Goal: Find specific page/section: Find specific page/section

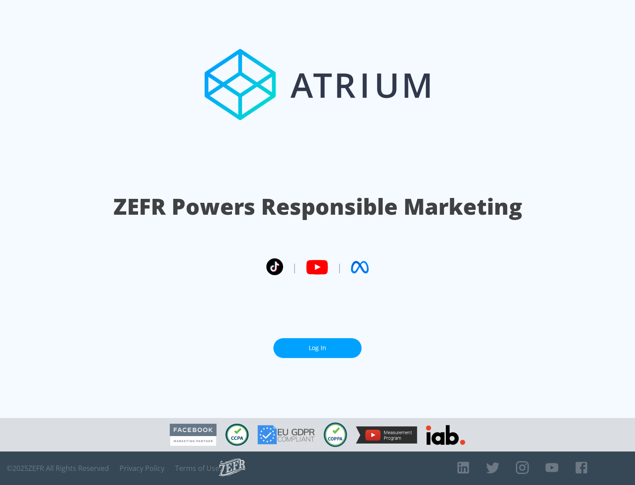
click at [318, 348] on link "Log In" at bounding box center [317, 348] width 88 height 20
